Goal: Use online tool/utility: Utilize a website feature to perform a specific function

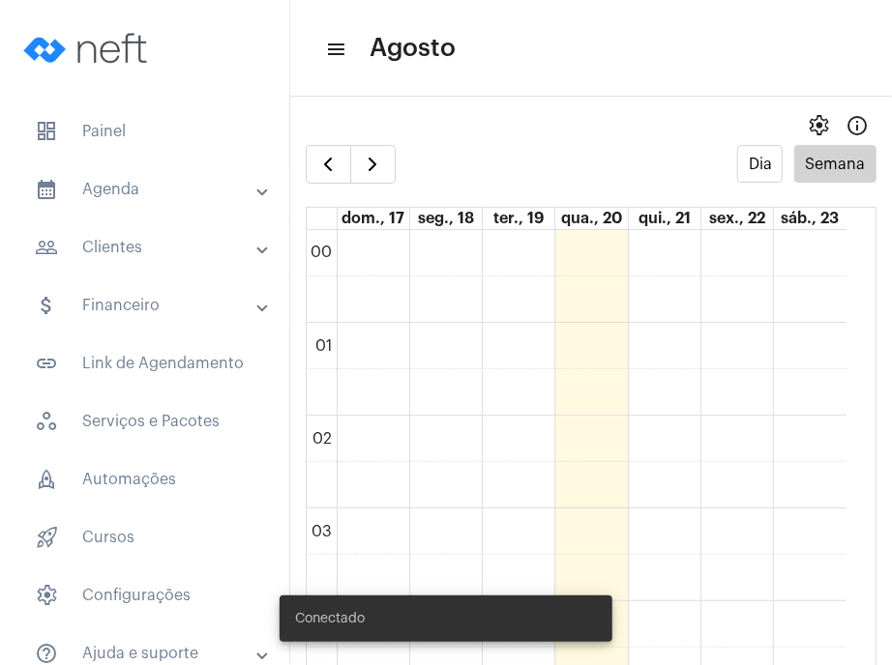
scroll to position [1564, 0]
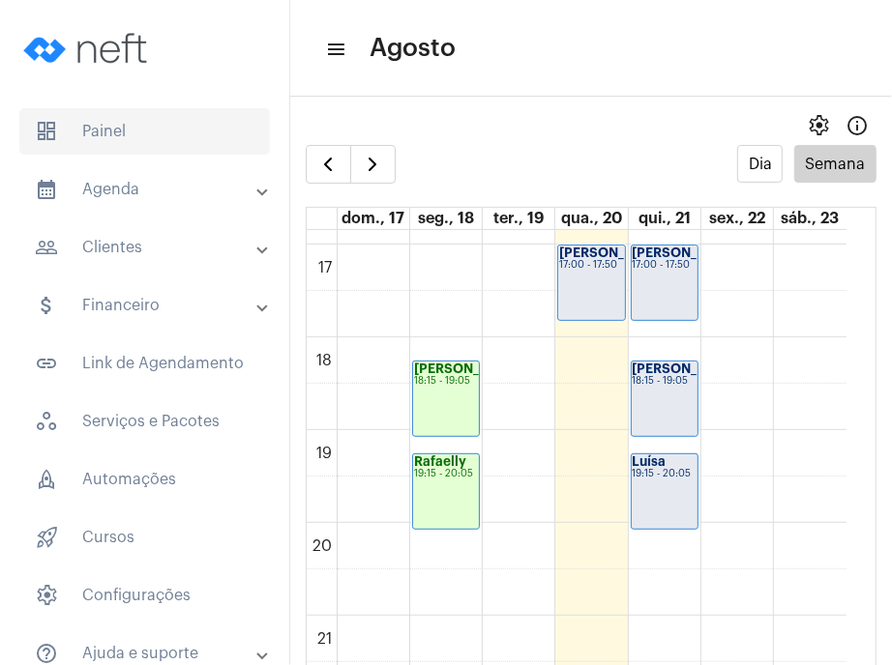
click at [132, 144] on span "dashboard Painel" at bounding box center [144, 131] width 250 height 46
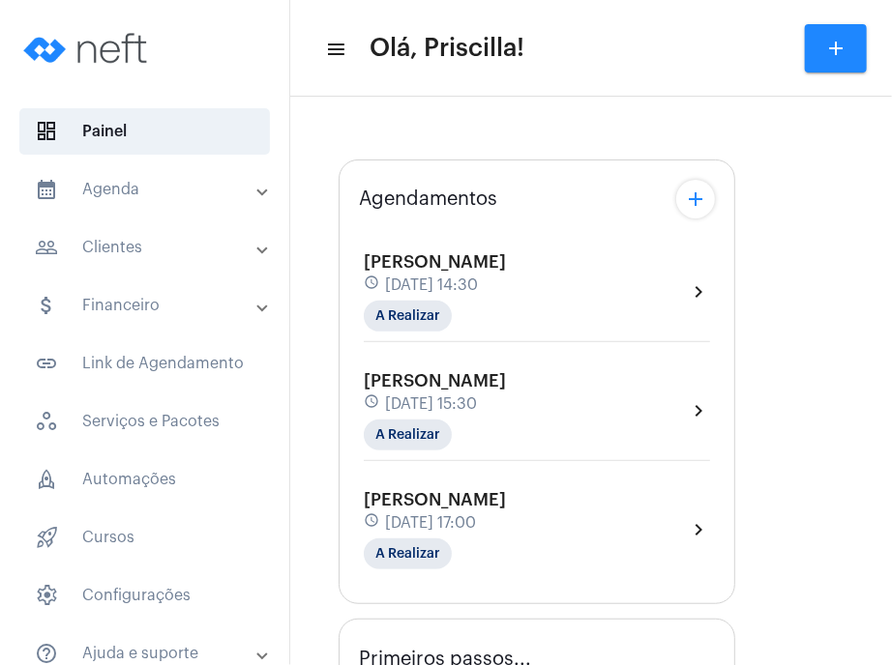
type input "[URL][DOMAIN_NAME]"
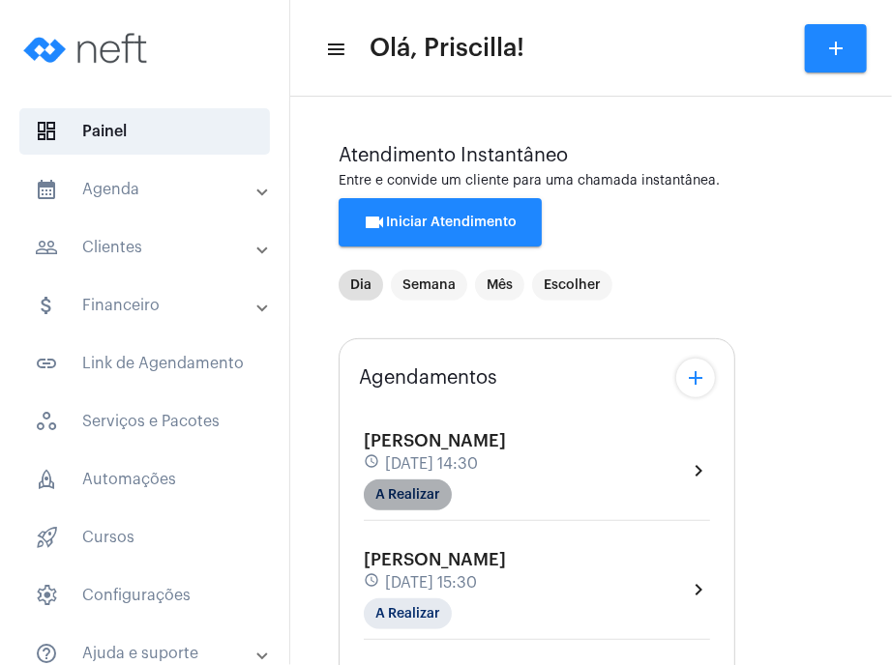
click at [441, 482] on mat-chip "A Realizar" at bounding box center [408, 495] width 88 height 31
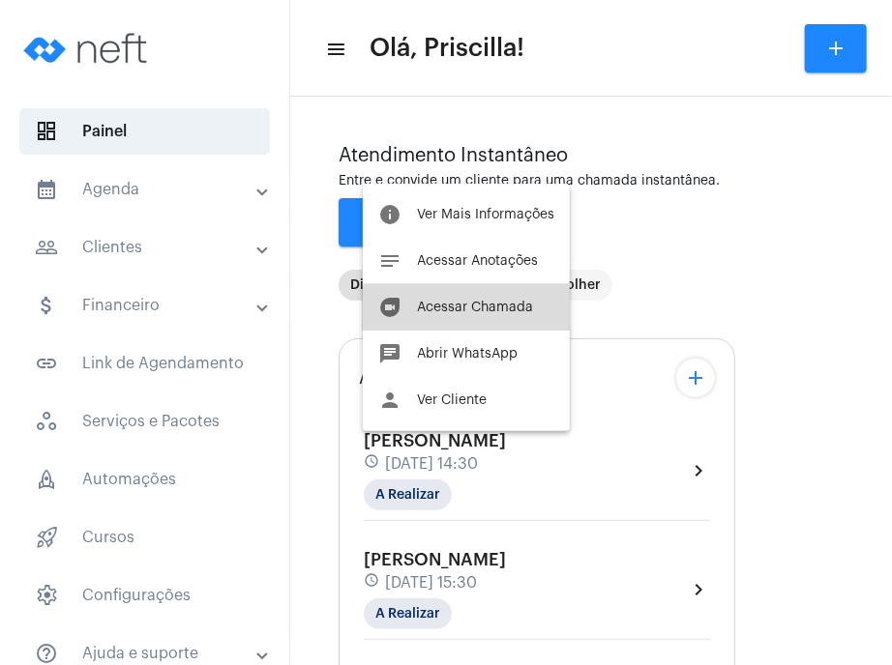
click at [507, 320] on button "duo [PERSON_NAME]" at bounding box center [466, 307] width 207 height 46
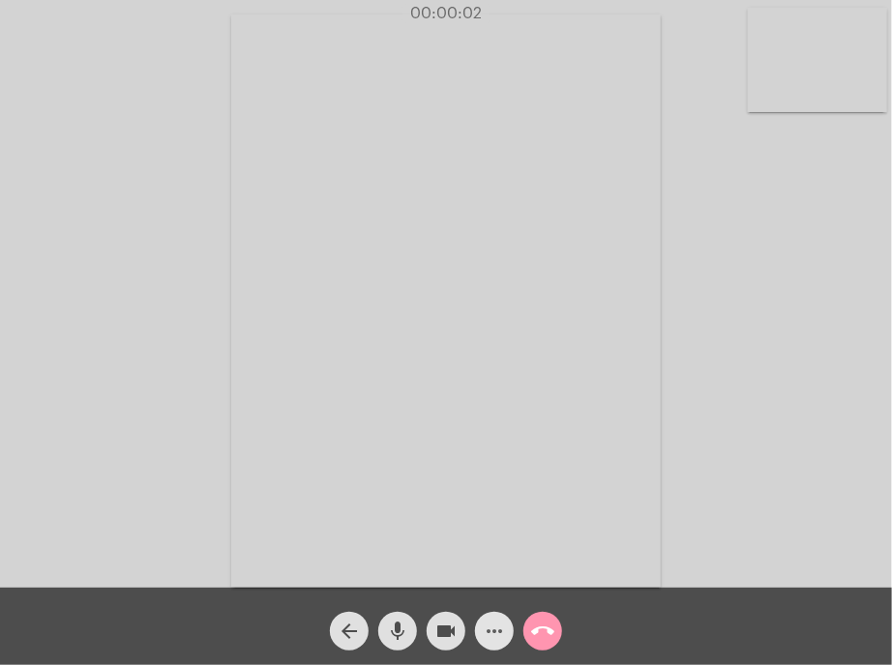
click at [490, 640] on mat-icon "more_horiz" at bounding box center [494, 631] width 23 height 23
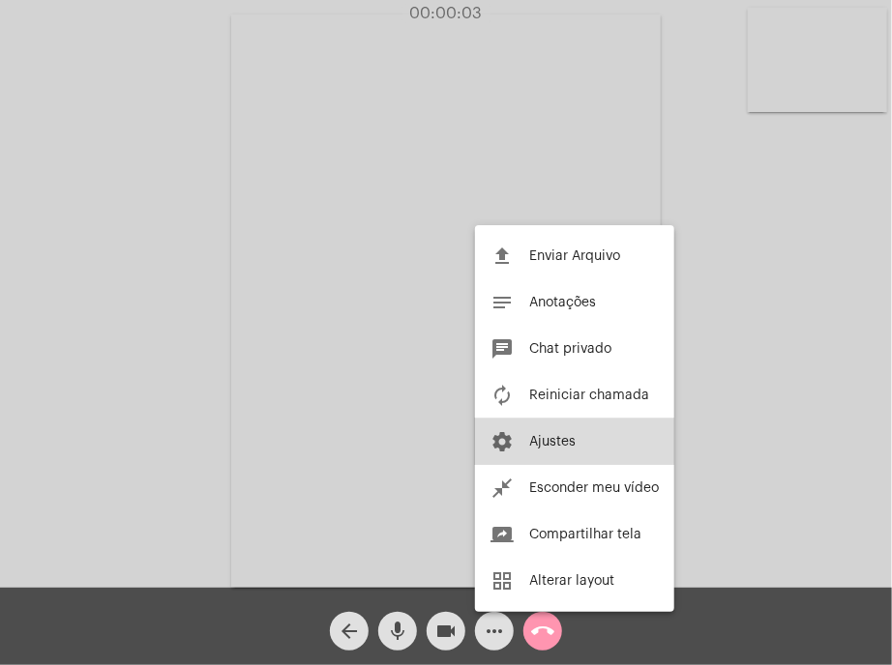
click at [555, 435] on span "Ajustes" at bounding box center [552, 442] width 46 height 14
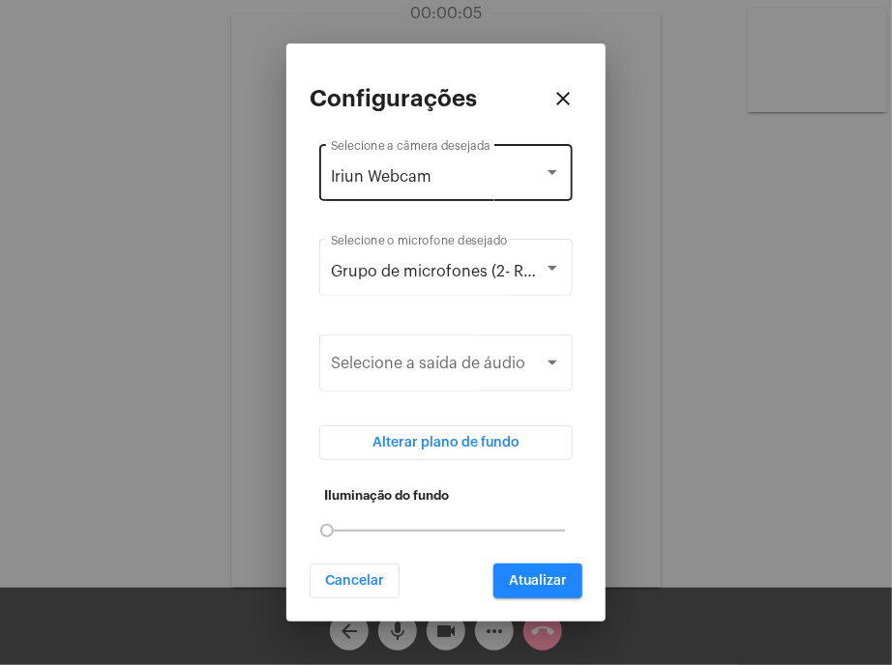
click at [545, 159] on div "Iriun Webcam Selecione a câmera desejada" at bounding box center [446, 170] width 230 height 61
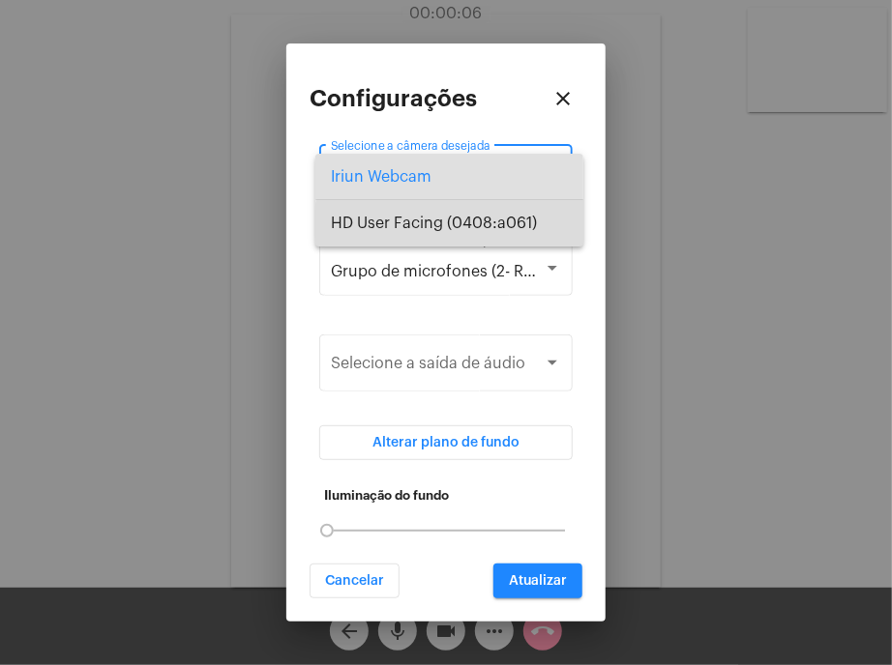
click at [535, 224] on span "HD User Facing (0408:a061)" at bounding box center [449, 223] width 237 height 46
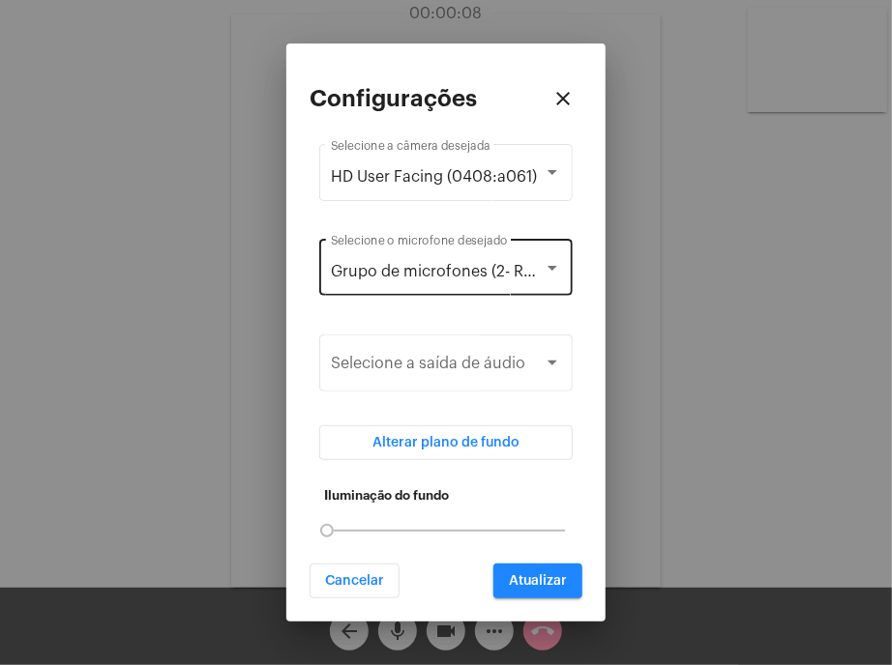
click at [532, 282] on div "Grupo de microfones (2- Realtek(R) Audio) Selecione o microfone desejado" at bounding box center [446, 265] width 230 height 61
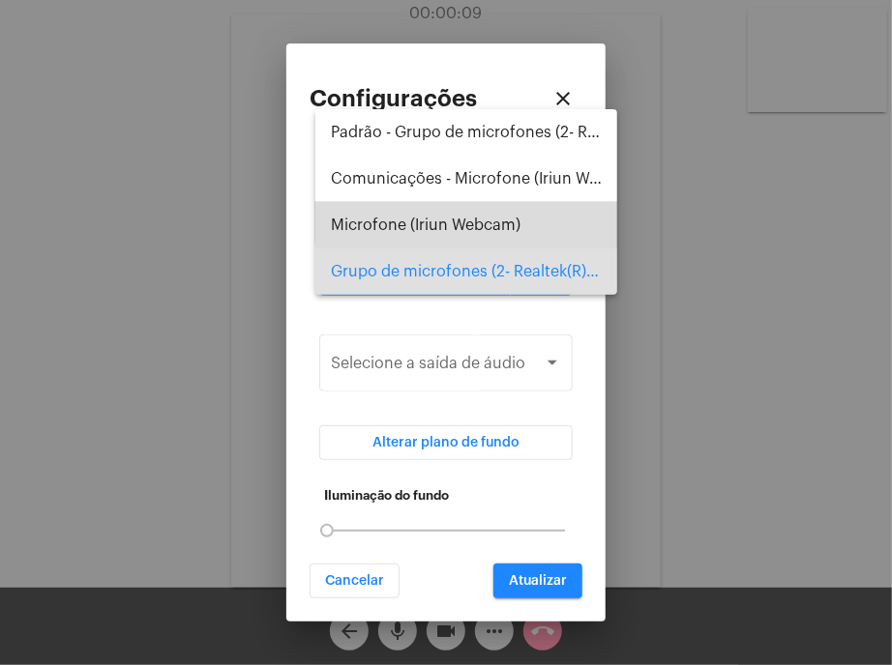
click at [541, 204] on span "Microfone (Iriun Webcam)" at bounding box center [466, 225] width 271 height 46
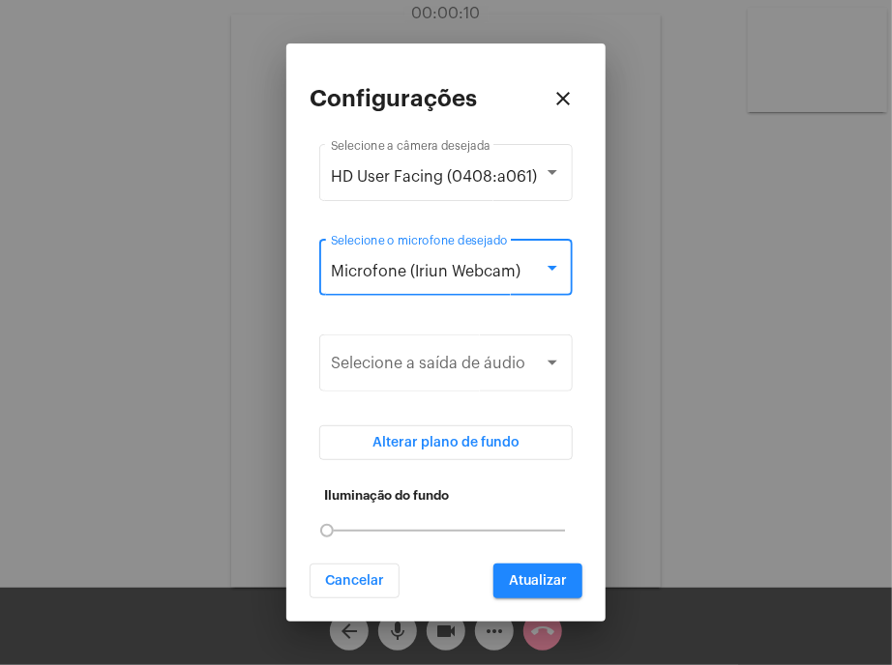
click at [534, 266] on div "Microfone (Iriun Webcam)" at bounding box center [437, 271] width 213 height 17
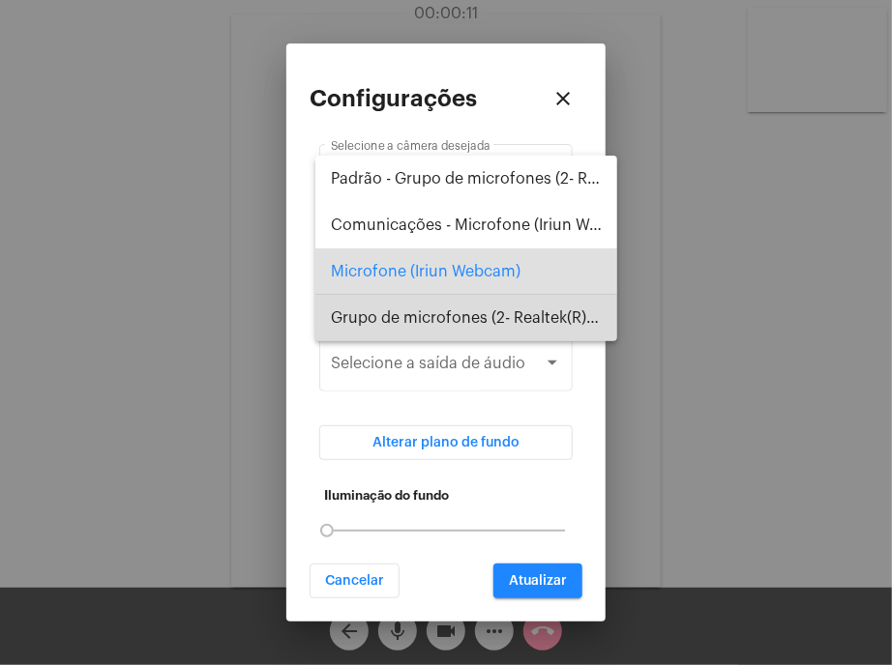
click at [531, 322] on span "Grupo de microfones (2- Realtek(R) Audio)" at bounding box center [466, 318] width 271 height 46
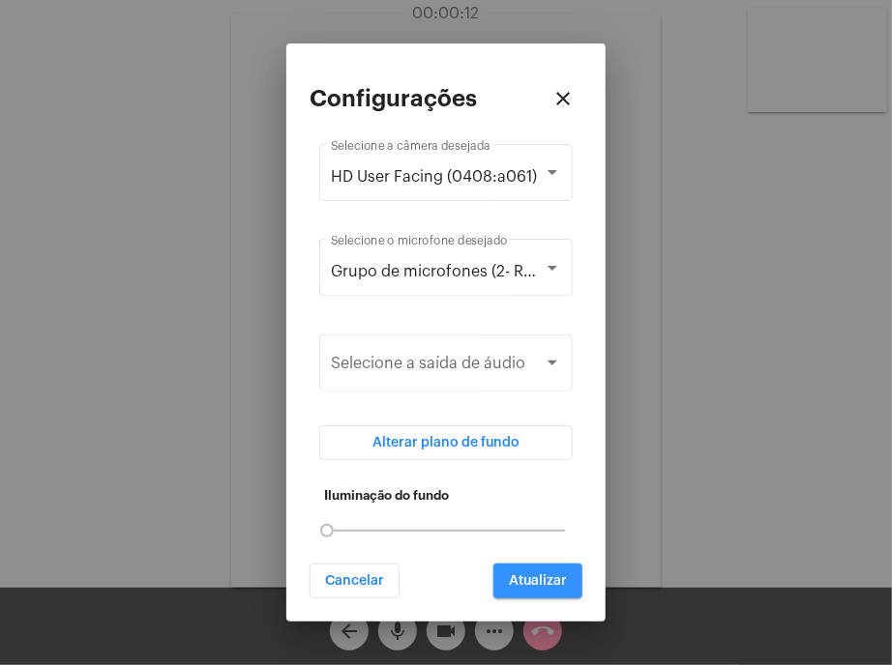
click at [533, 580] on span "Atualizar" at bounding box center [538, 581] width 58 height 14
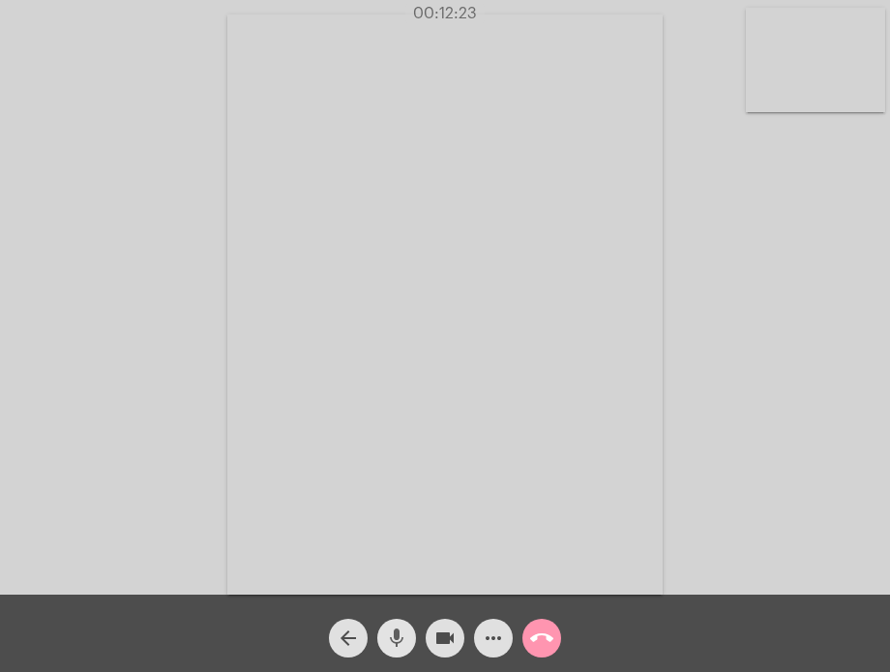
click at [380, 644] on button "mic" at bounding box center [396, 638] width 39 height 39
click at [388, 631] on mat-icon "mic_off" at bounding box center [396, 638] width 23 height 23
